Goal: Information Seeking & Learning: Check status

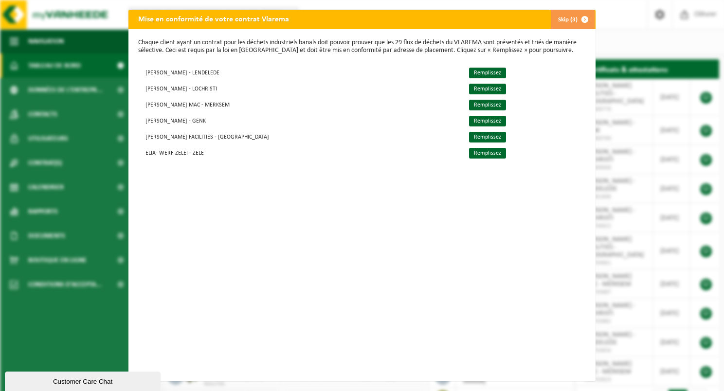
click at [579, 15] on span "button" at bounding box center [584, 19] width 19 height 19
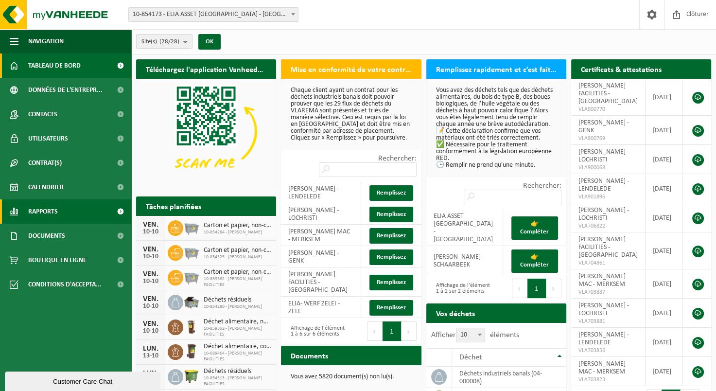
click at [56, 218] on span "Rapports" at bounding box center [43, 211] width 30 height 24
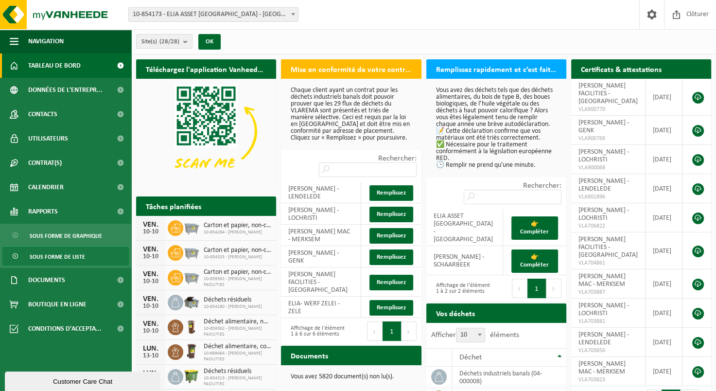
click at [68, 253] on span "Sous forme de liste" at bounding box center [57, 256] width 55 height 18
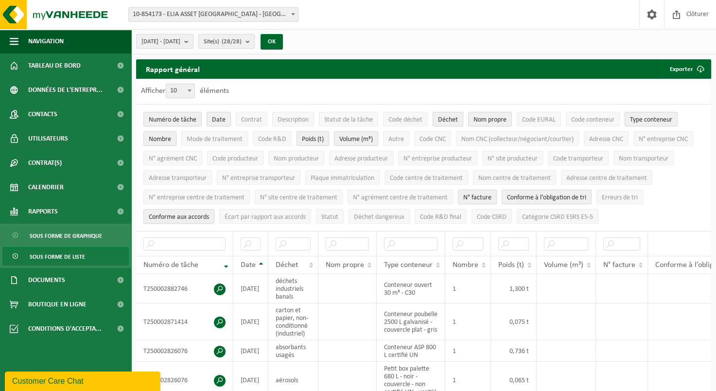
click at [286, 11] on span "10-854173 - ELIA ASSET [GEOGRAPHIC_DATA] - [GEOGRAPHIC_DATA]" at bounding box center [213, 15] width 169 height 14
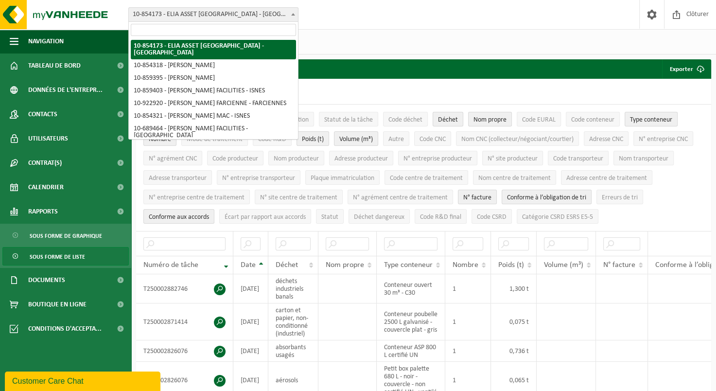
click at [286, 11] on span "10-854173 - ELIA ASSET [GEOGRAPHIC_DATA] - [GEOGRAPHIC_DATA]" at bounding box center [213, 15] width 169 height 14
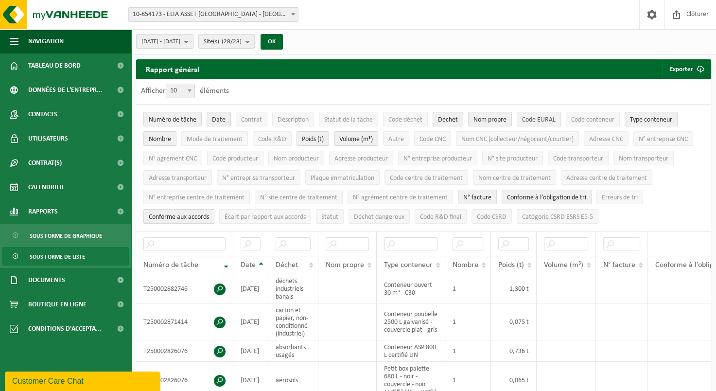
click at [541, 121] on span "Code EURAL" at bounding box center [539, 119] width 34 height 7
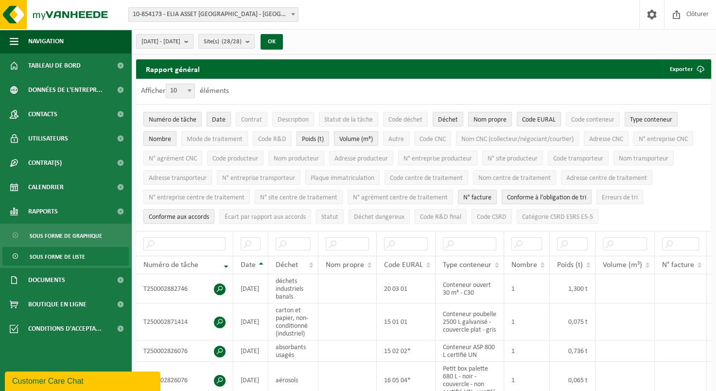
click at [223, 120] on span "Date" at bounding box center [219, 119] width 14 height 7
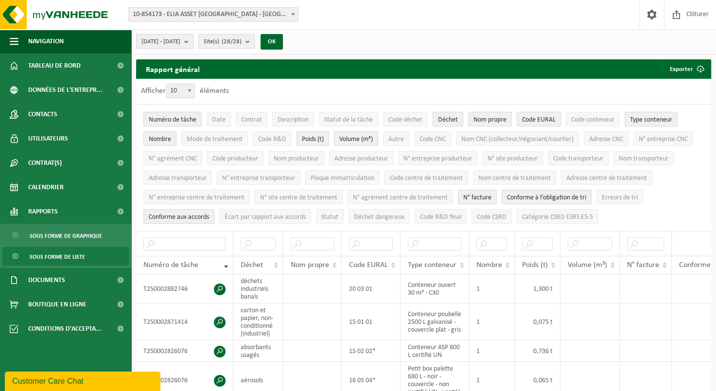
click at [180, 38] on span "[DATE] - [DATE]" at bounding box center [160, 42] width 39 height 15
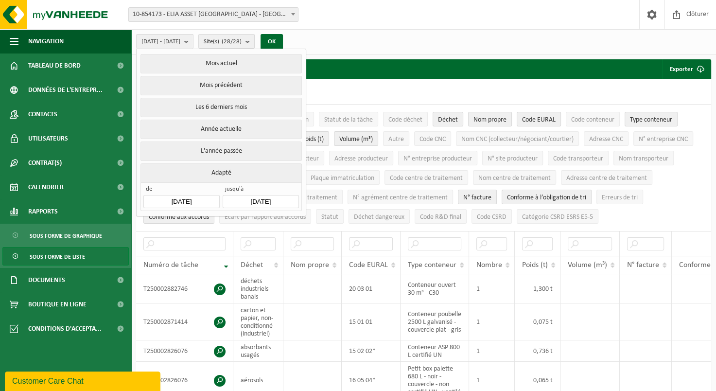
click at [206, 198] on input "[DATE]" at bounding box center [181, 201] width 76 height 13
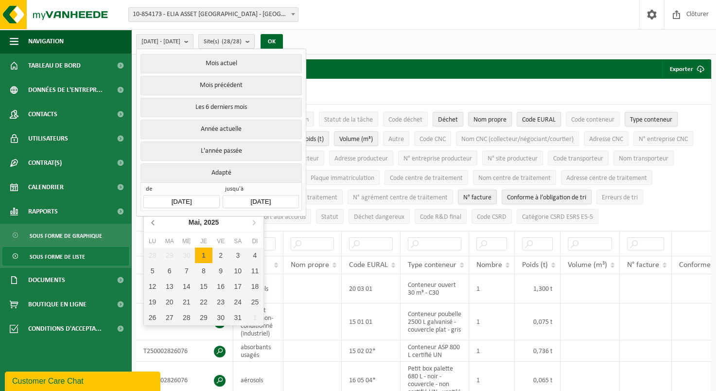
click at [150, 224] on icon at bounding box center [154, 222] width 16 height 16
click at [188, 254] on div "1" at bounding box center [186, 255] width 17 height 16
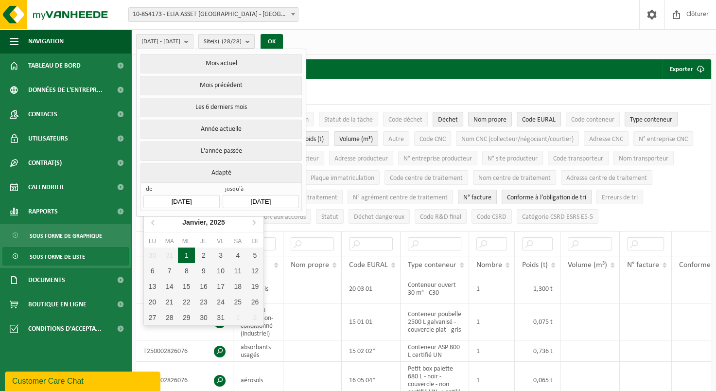
type input "[DATE]"
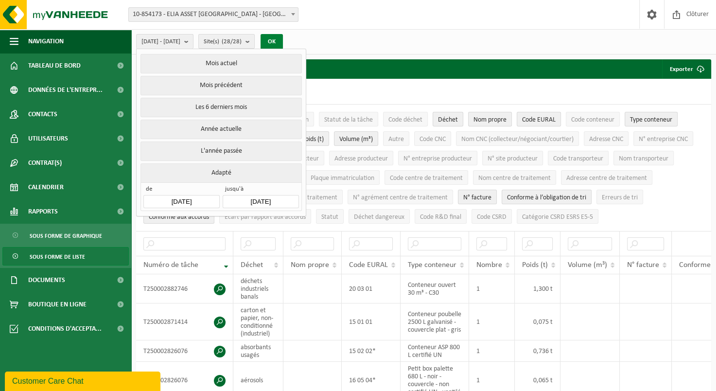
click at [283, 42] on button "OK" at bounding box center [272, 42] width 22 height 16
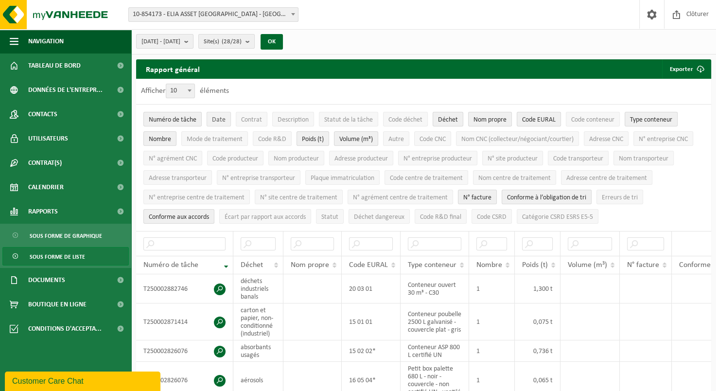
click at [219, 121] on span "Date" at bounding box center [219, 119] width 14 height 7
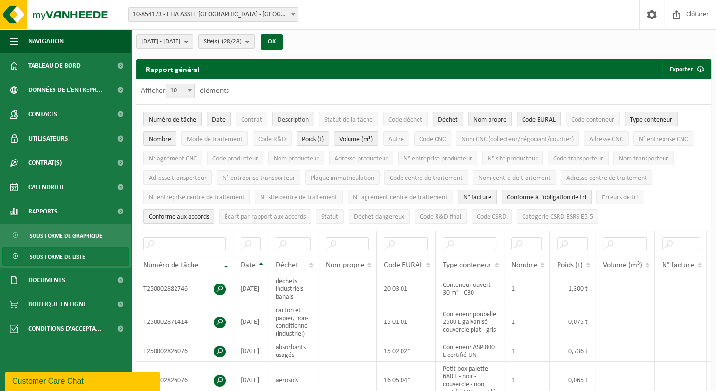
click at [288, 121] on span "Description" at bounding box center [293, 119] width 31 height 7
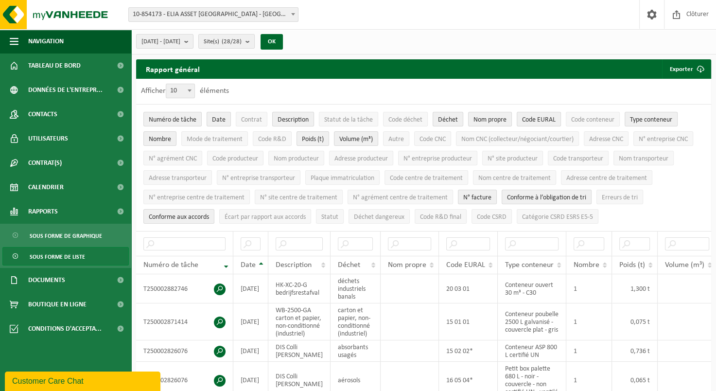
click at [288, 121] on span "Description" at bounding box center [293, 119] width 31 height 7
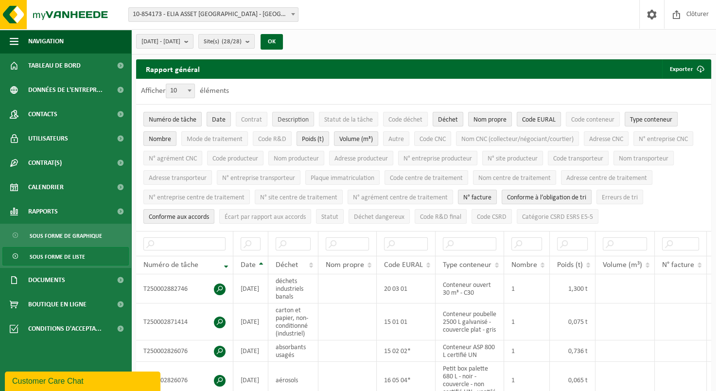
click at [288, 121] on span "Description" at bounding box center [293, 119] width 31 height 7
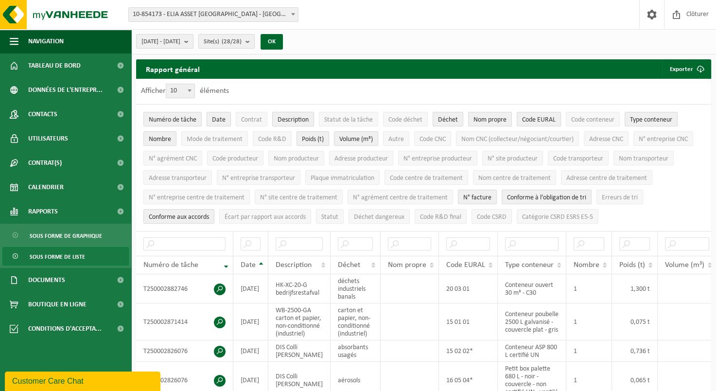
click at [288, 121] on span "Description" at bounding box center [293, 119] width 31 height 7
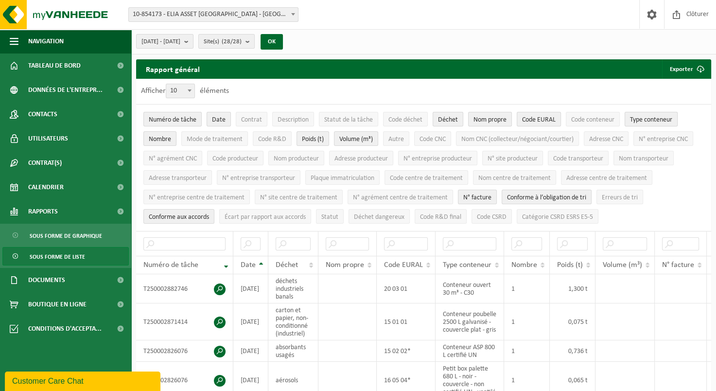
click at [639, 120] on span "Type conteneur" at bounding box center [651, 119] width 42 height 7
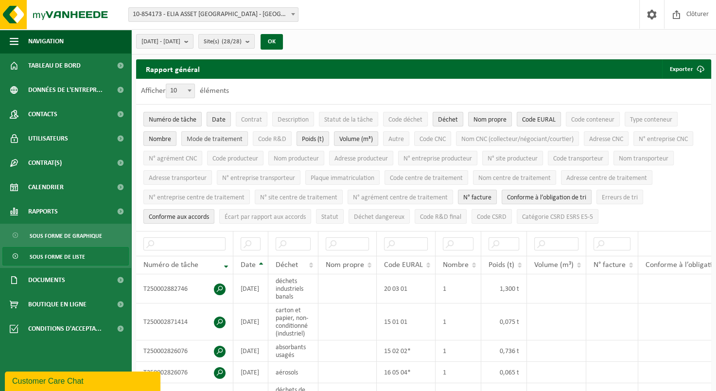
click at [220, 140] on span "Mode de traitement" at bounding box center [215, 139] width 56 height 7
click at [258, 138] on span "Code R&D" at bounding box center [272, 139] width 28 height 7
click at [254, 41] on b "submit" at bounding box center [250, 42] width 9 height 14
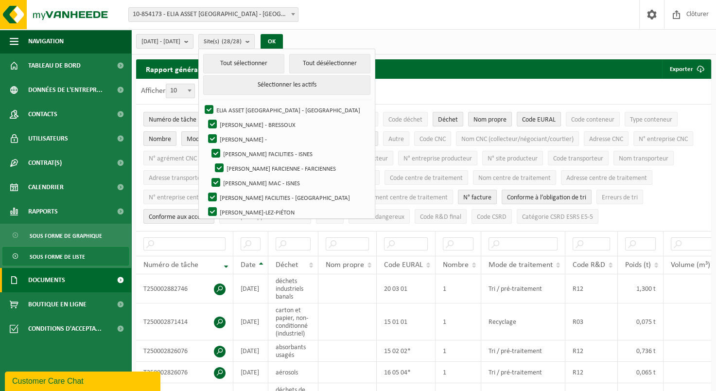
click at [54, 281] on span "Documents" at bounding box center [46, 280] width 37 height 24
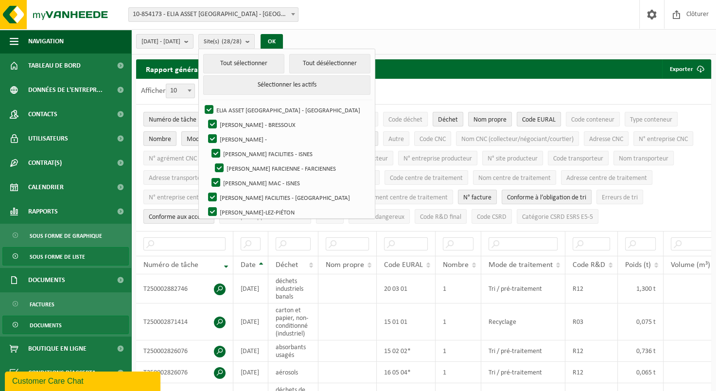
click at [48, 321] on span "Documents" at bounding box center [46, 325] width 32 height 18
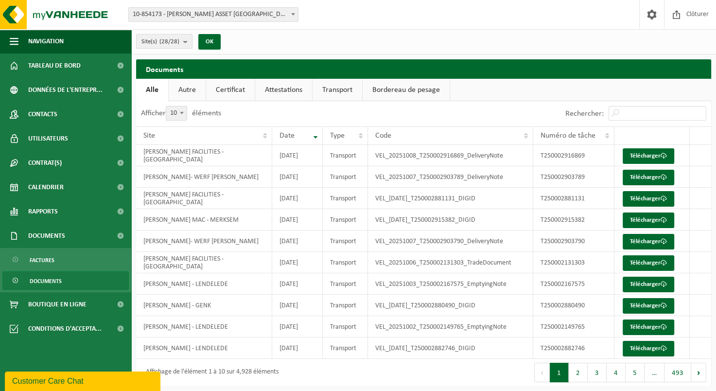
click at [238, 93] on link "Certificat" at bounding box center [230, 90] width 49 height 22
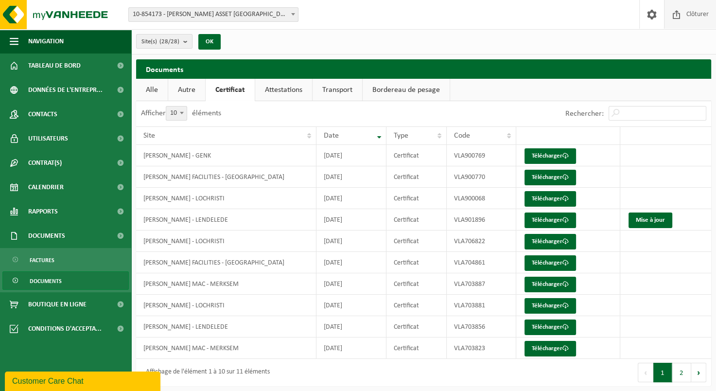
click at [703, 13] on span "Clôturer" at bounding box center [697, 14] width 27 height 29
